Goal: Find specific page/section: Find specific page/section

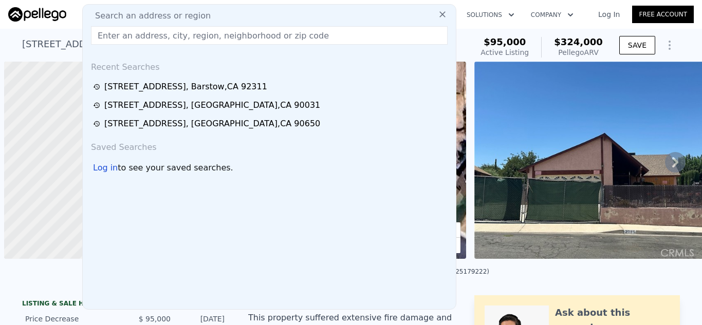
scroll to position [0, 4]
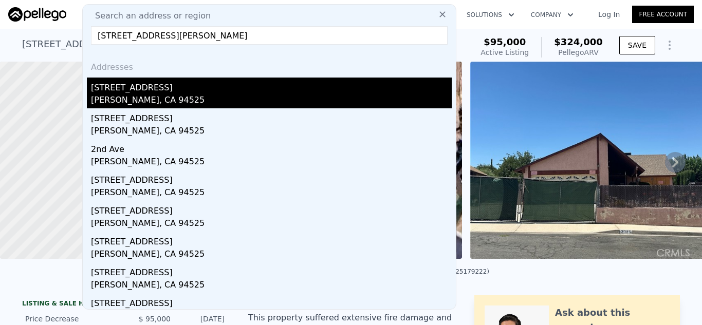
type input "[STREET_ADDRESS][PERSON_NAME]"
click at [186, 99] on div "[PERSON_NAME], CA 94525" at bounding box center [271, 101] width 361 height 14
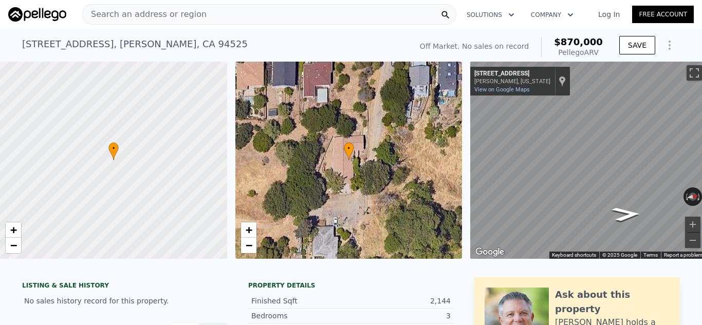
click at [343, 12] on div "Search an address or region" at bounding box center [269, 14] width 374 height 21
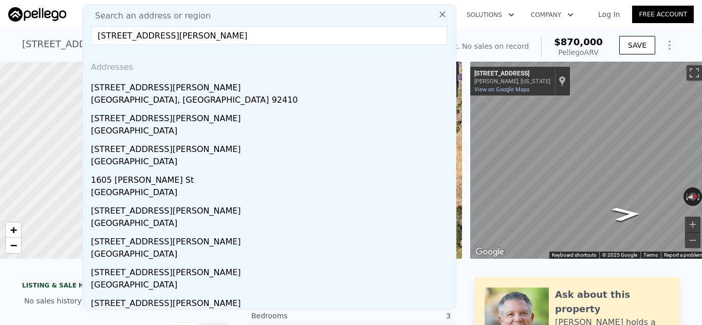
type input "[STREET_ADDRESS][PERSON_NAME]"
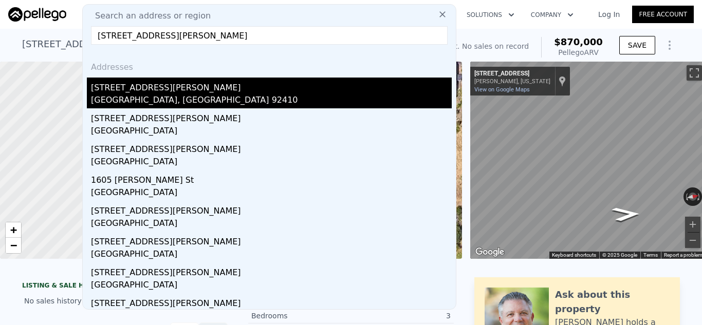
click at [189, 87] on div "[STREET_ADDRESS][PERSON_NAME]" at bounding box center [271, 86] width 361 height 16
